Goal: Find specific page/section: Find specific page/section

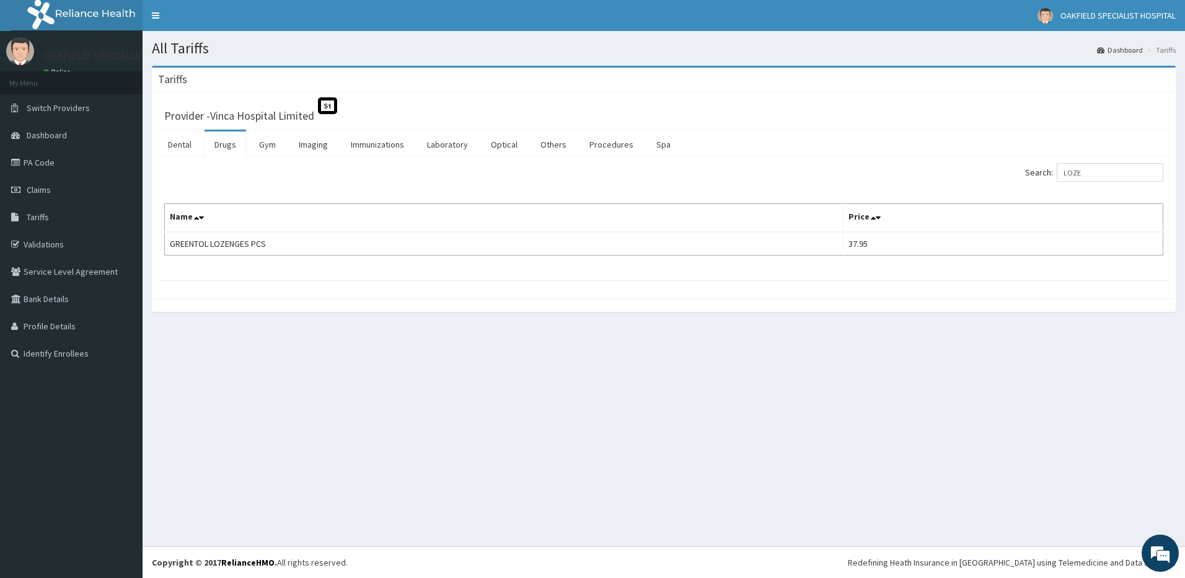
click at [1049, 175] on label "Search: LOZE" at bounding box center [1094, 172] width 138 height 19
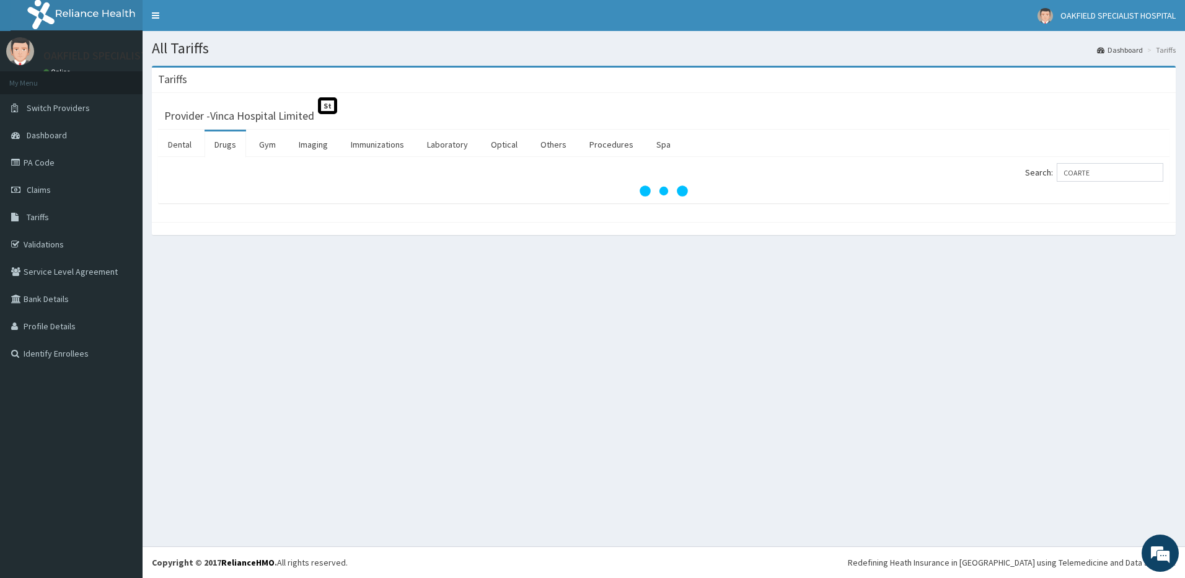
type input "COARTE"
click at [889, 476] on div "All Tariffs Dashboard Tariffs [GEOGRAPHIC_DATA] Provider - Vinca Hospital Limit…" at bounding box center [664, 288] width 1042 height 515
drag, startPoint x: 1101, startPoint y: 171, endPoint x: 871, endPoint y: 186, distance: 230.4
click at [1086, 178] on input "COARTE" at bounding box center [1110, 172] width 107 height 19
click at [736, 371] on div "All Tariffs Dashboard Tariffs [GEOGRAPHIC_DATA] Provider - Vinca Hospital Limit…" at bounding box center [664, 288] width 1042 height 515
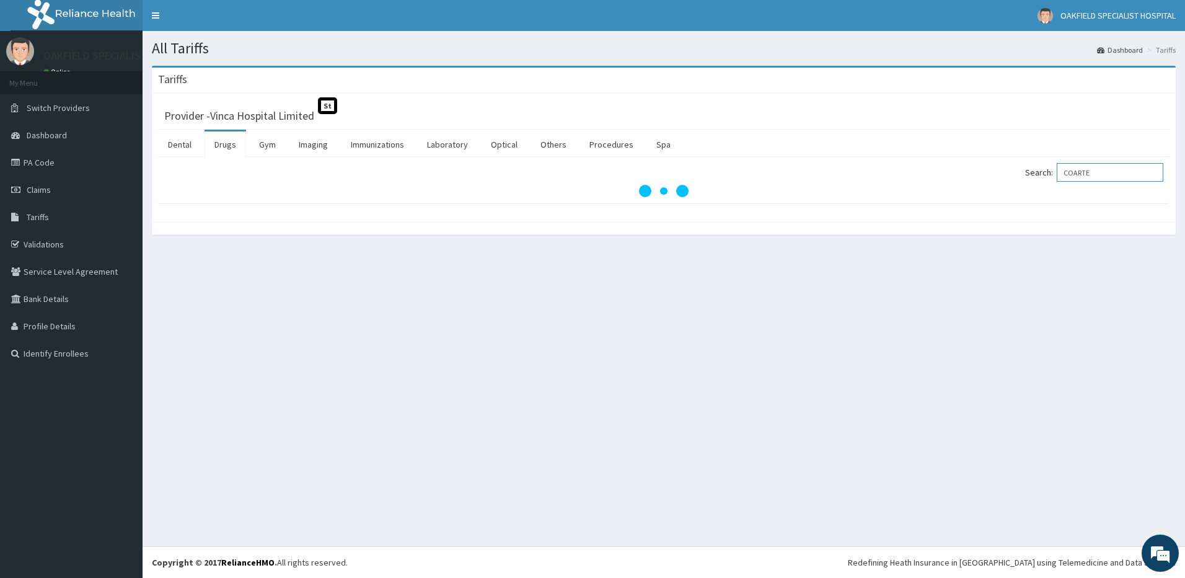
drag, startPoint x: 1115, startPoint y: 181, endPoint x: 1081, endPoint y: 185, distance: 33.7
click at [1081, 185] on div "Search: COARTE" at bounding box center [663, 180] width 999 height 34
drag, startPoint x: 1067, startPoint y: 173, endPoint x: 1076, endPoint y: 164, distance: 13.6
click at [1061, 170] on label "Search: COARTE" at bounding box center [1094, 172] width 138 height 19
click at [1061, 170] on input "COARTE" at bounding box center [1110, 172] width 107 height 19
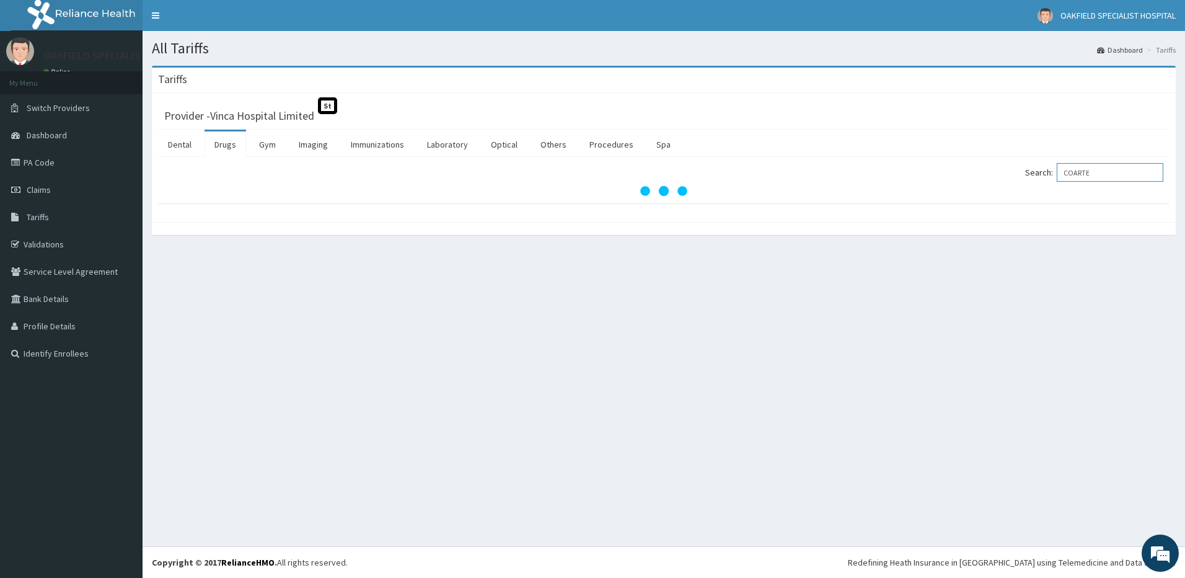
drag, startPoint x: 1074, startPoint y: 169, endPoint x: 1101, endPoint y: 165, distance: 27.6
click at [1111, 164] on input "COARTE" at bounding box center [1110, 172] width 107 height 19
click at [1103, 169] on input "COARTE" at bounding box center [1110, 172] width 107 height 19
drag, startPoint x: 1103, startPoint y: 169, endPoint x: 1067, endPoint y: 177, distance: 36.1
click at [1067, 177] on input "COARTE" at bounding box center [1110, 172] width 107 height 19
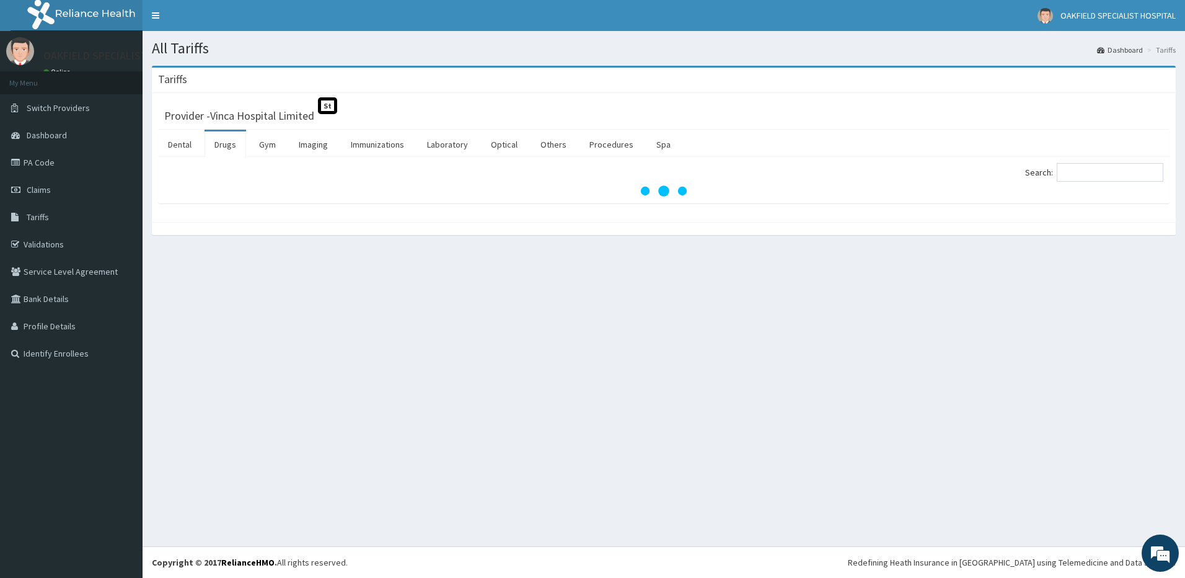
drag, startPoint x: 873, startPoint y: 441, endPoint x: 859, endPoint y: 447, distance: 15.0
click at [871, 441] on div "All Tariffs Dashboard Tariffs [GEOGRAPHIC_DATA] Provider - Vinca Hospital Limit…" at bounding box center [664, 288] width 1042 height 515
